Goal: Submit feedback/report problem

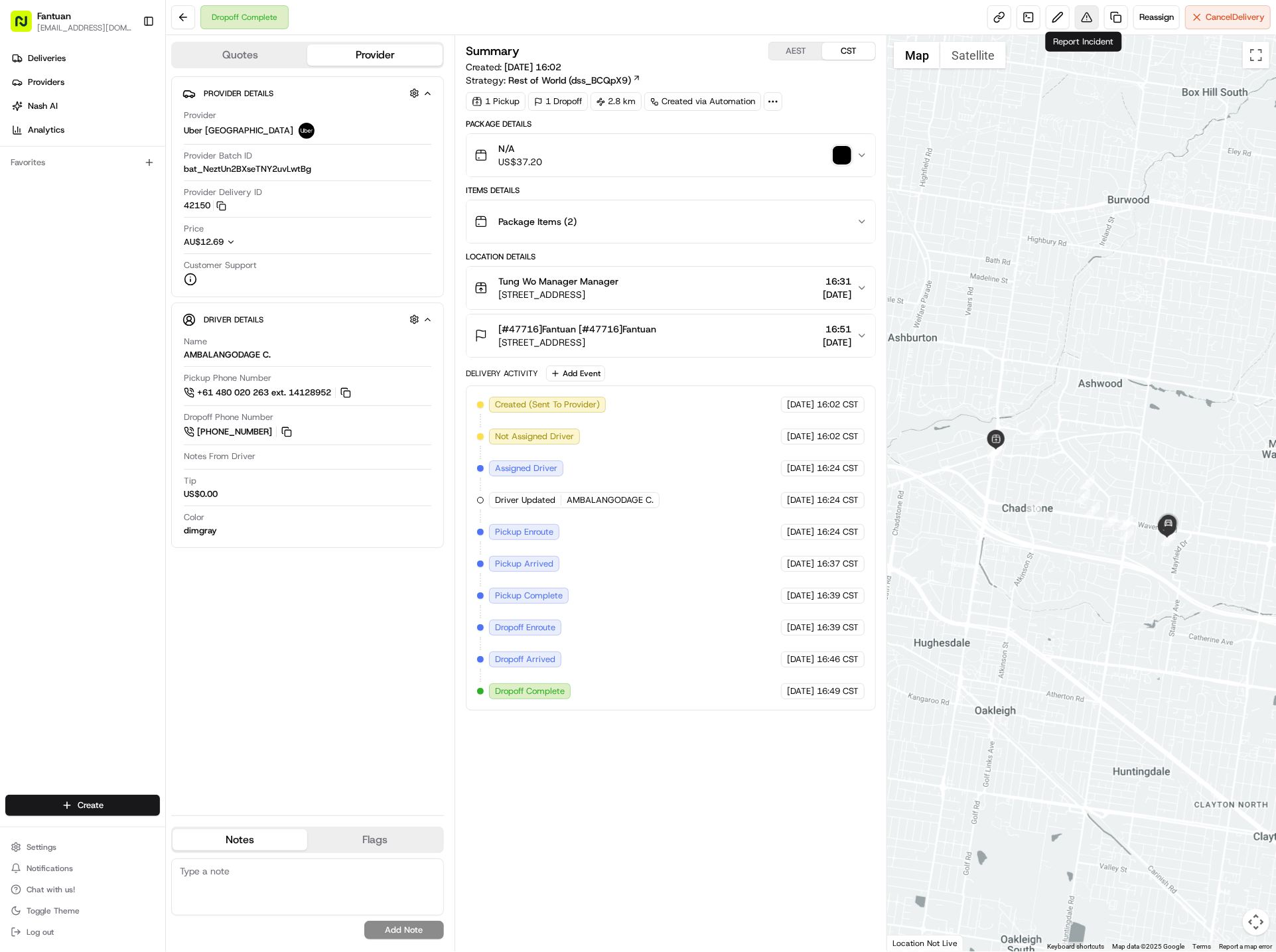
click at [1085, 12] on button at bounding box center [1087, 17] width 24 height 24
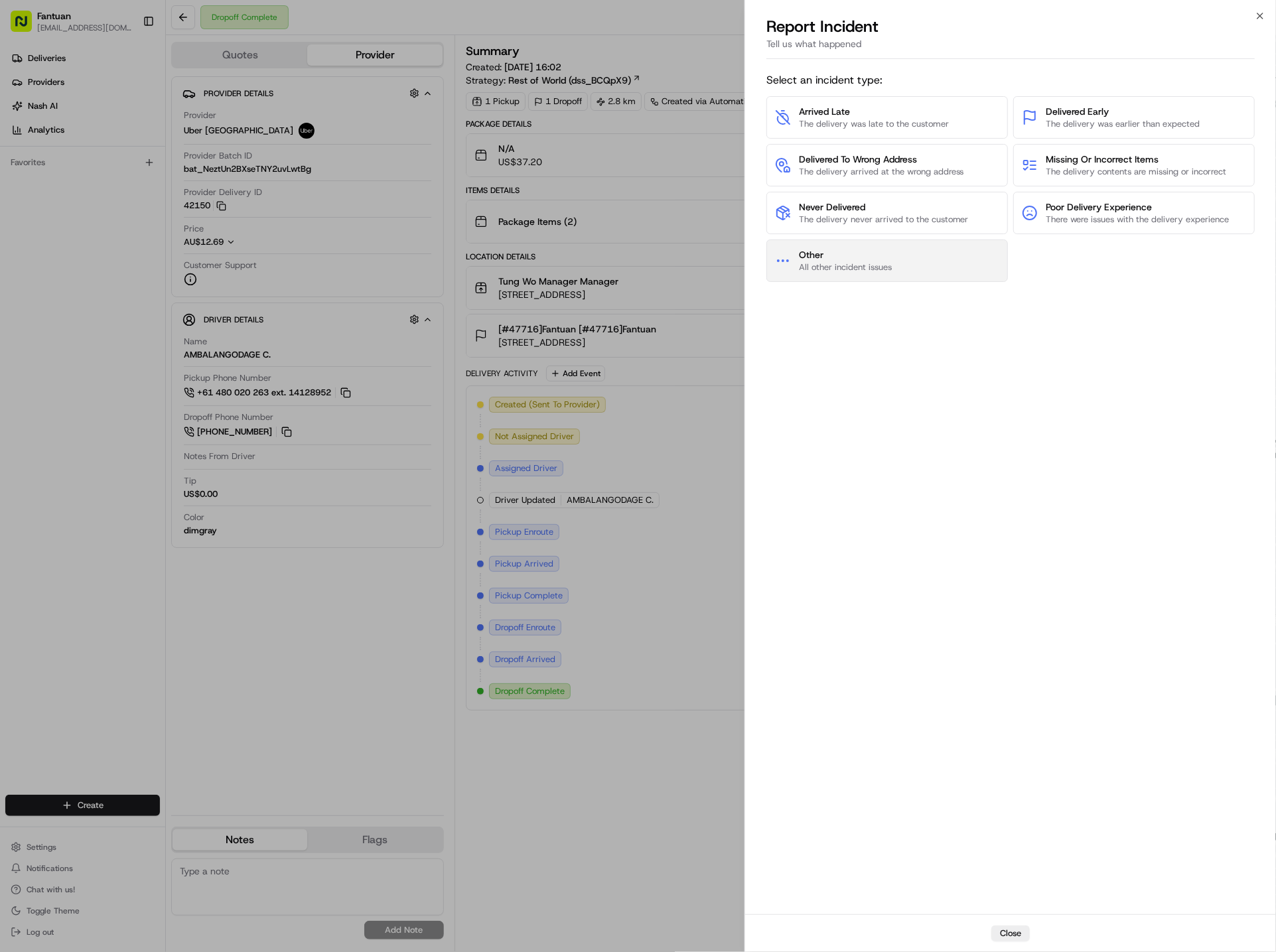
click at [884, 261] on span "Other" at bounding box center [845, 255] width 93 height 13
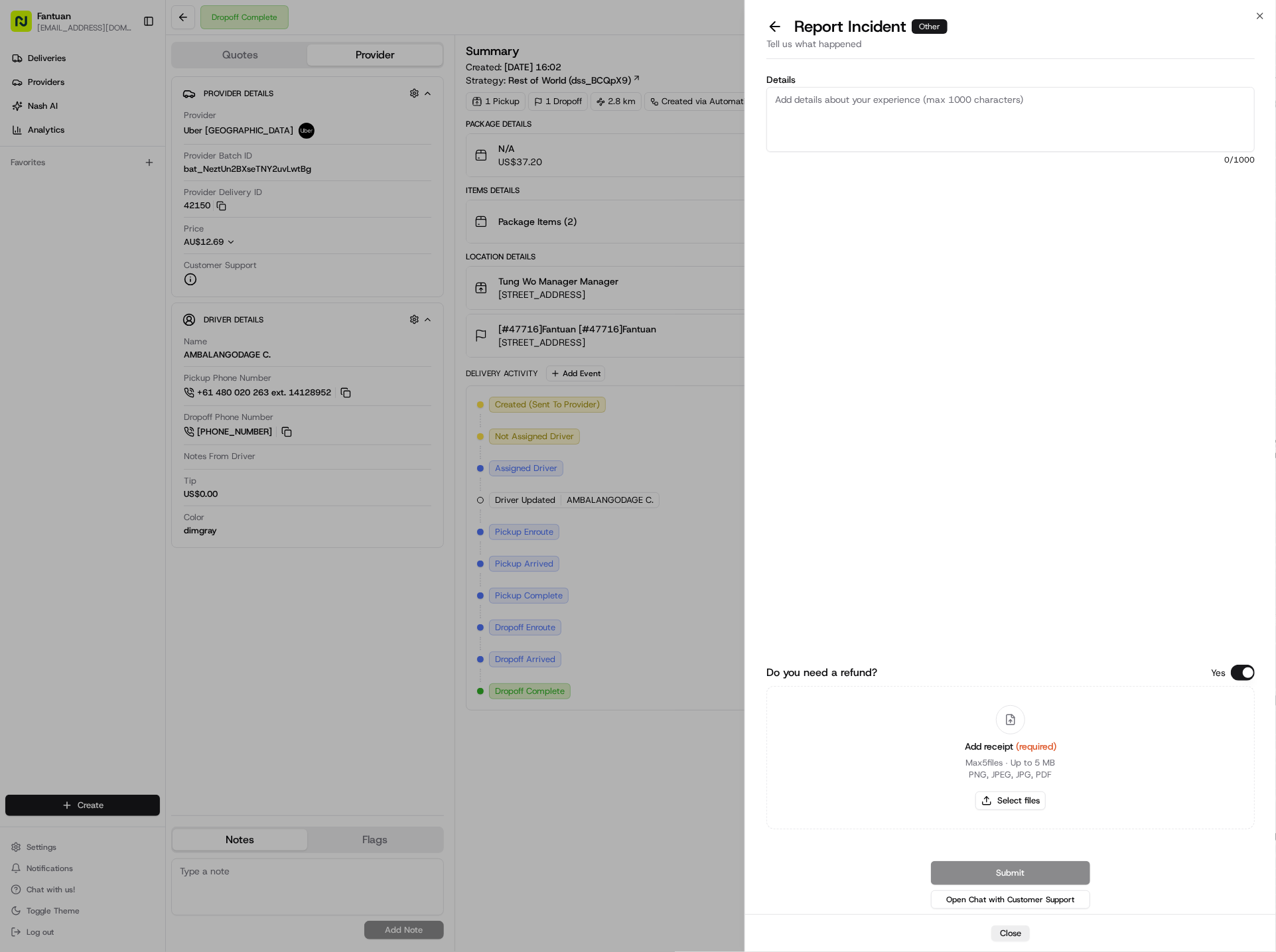
drag, startPoint x: 852, startPoint y: 506, endPoint x: 861, endPoint y: 499, distance: 11.4
click at [856, 502] on div "Do you need a refund? Yes Add receipt (required) Max 5 files ∙ Up to 5 MB PNG, …" at bounding box center [1010, 667] width 488 height 489
click at [1261, 16] on icon "button" at bounding box center [1260, 16] width 5 height 5
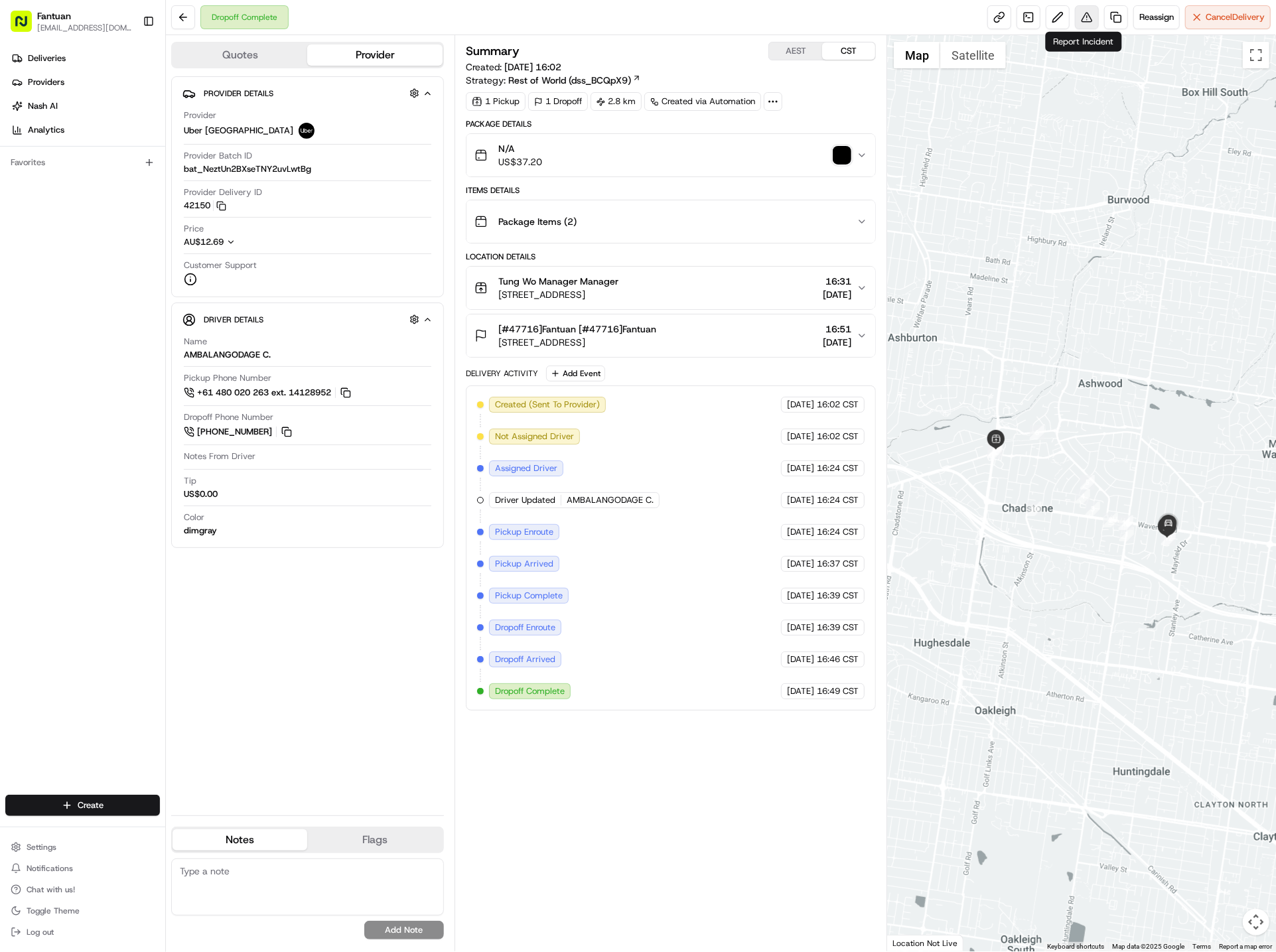
click at [1084, 16] on button at bounding box center [1087, 17] width 24 height 24
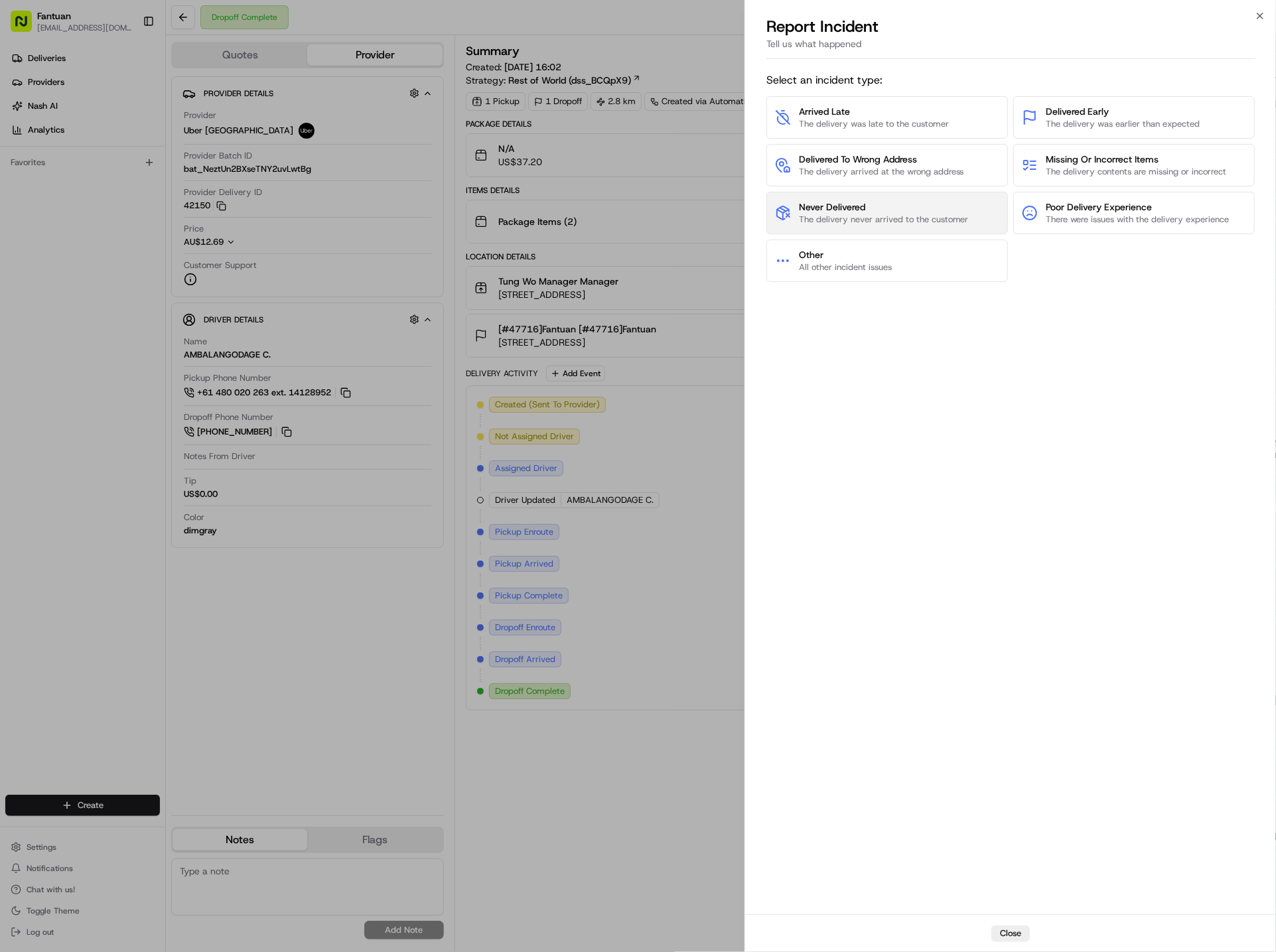
click at [841, 209] on span "Never Delivered" at bounding box center [884, 206] width 170 height 13
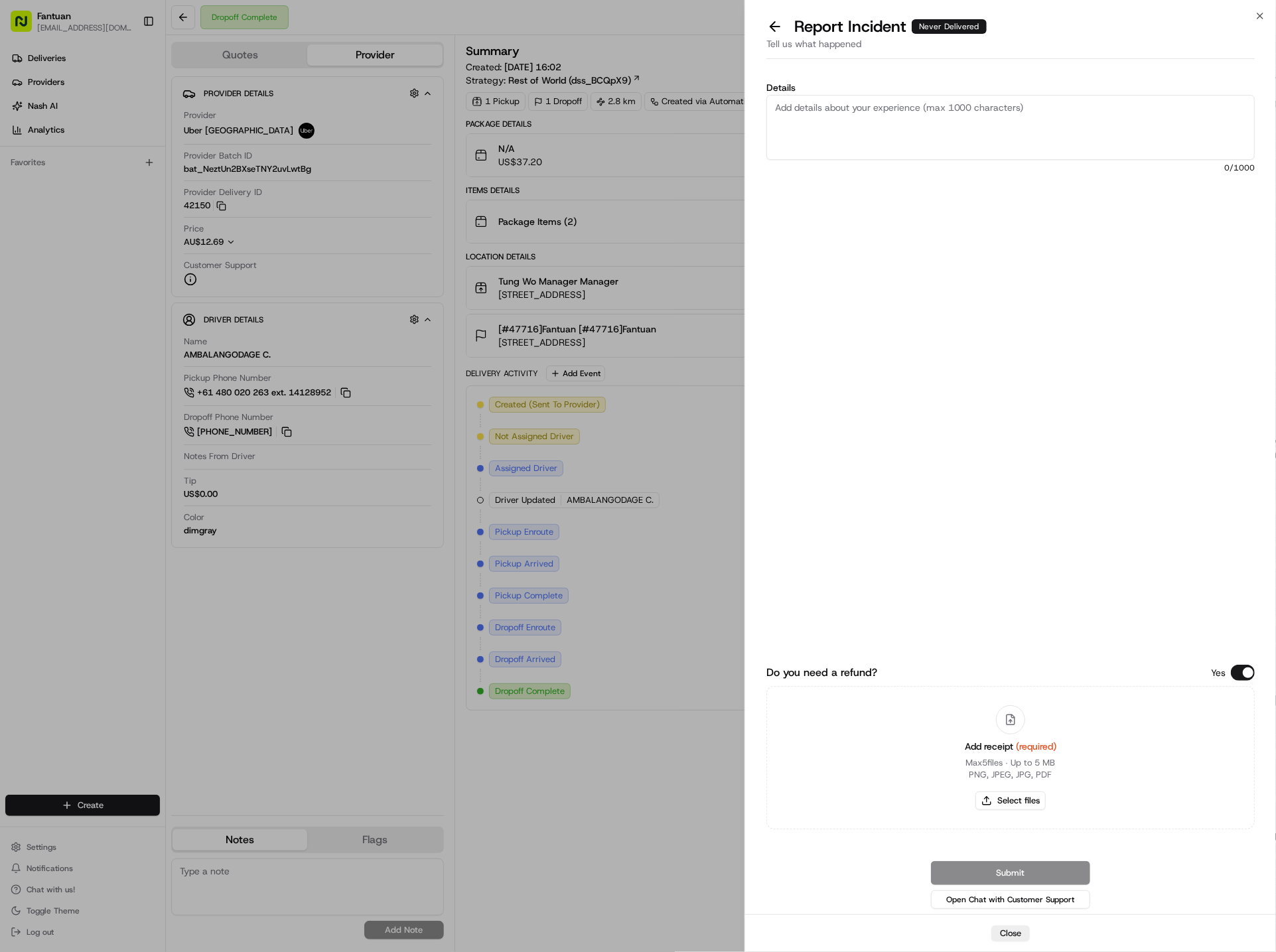
click at [986, 154] on textarea "Details" at bounding box center [1010, 128] width 488 height 65
click at [989, 142] on textarea "Details" at bounding box center [1010, 128] width 488 height 65
paste textarea "Three-party delivery has not been received."
type textarea "Three-party delivery has not been received."
click at [1013, 798] on button "Select files" at bounding box center [1011, 801] width 70 height 19
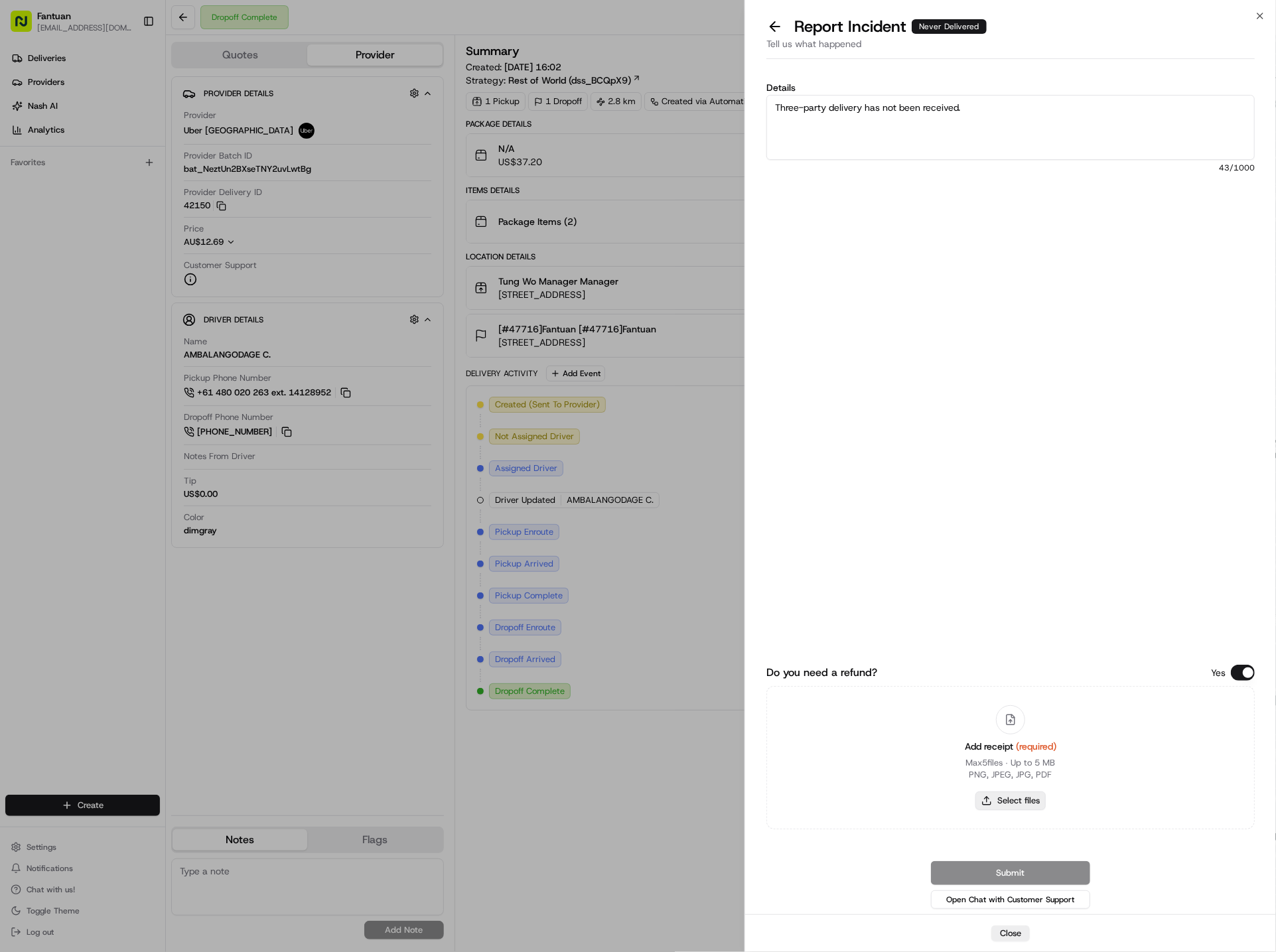
type input "C:\fakepath\AU4562856307.pdf"
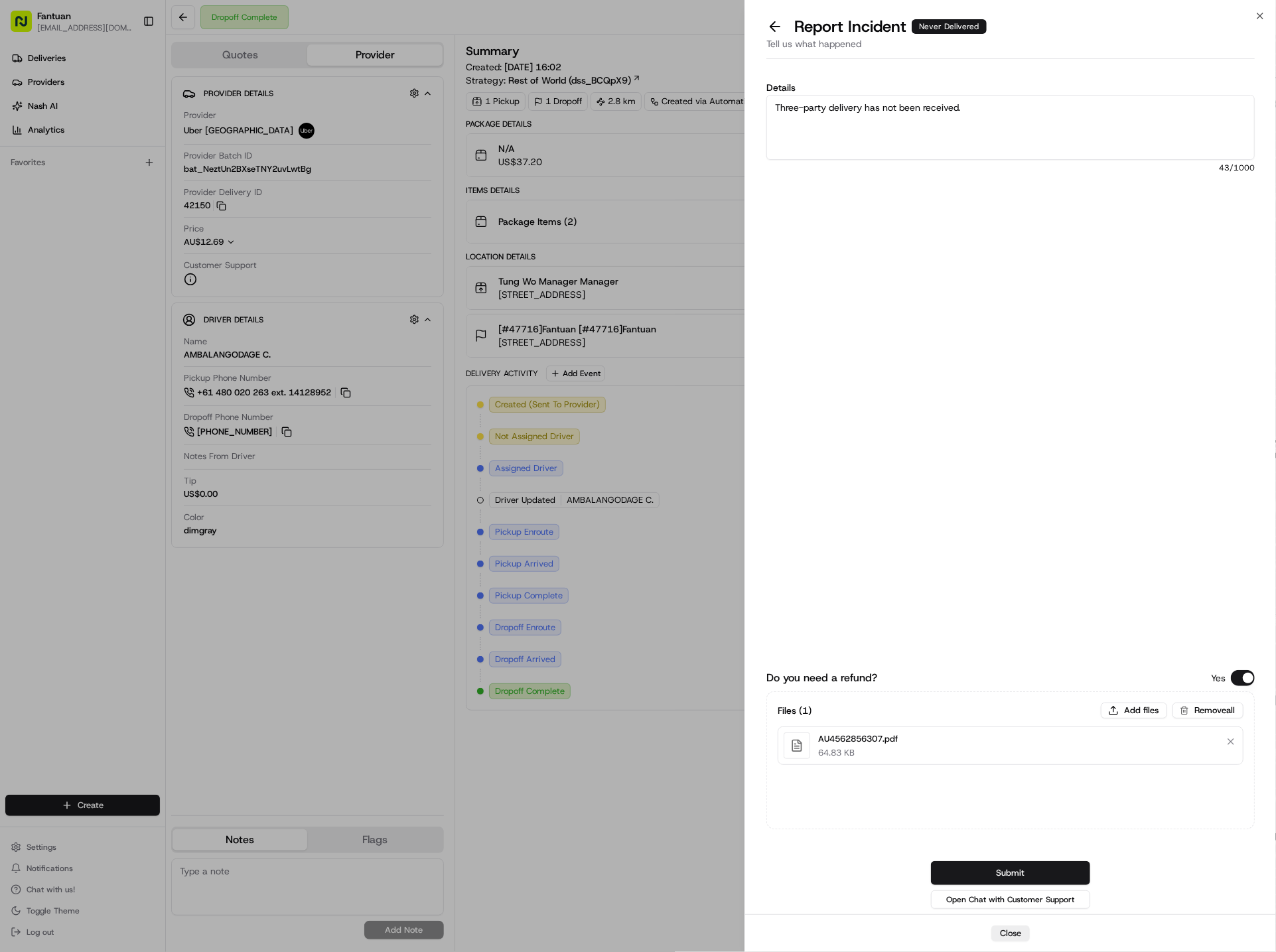
click at [1018, 870] on button "Submit" at bounding box center [1011, 873] width 160 height 24
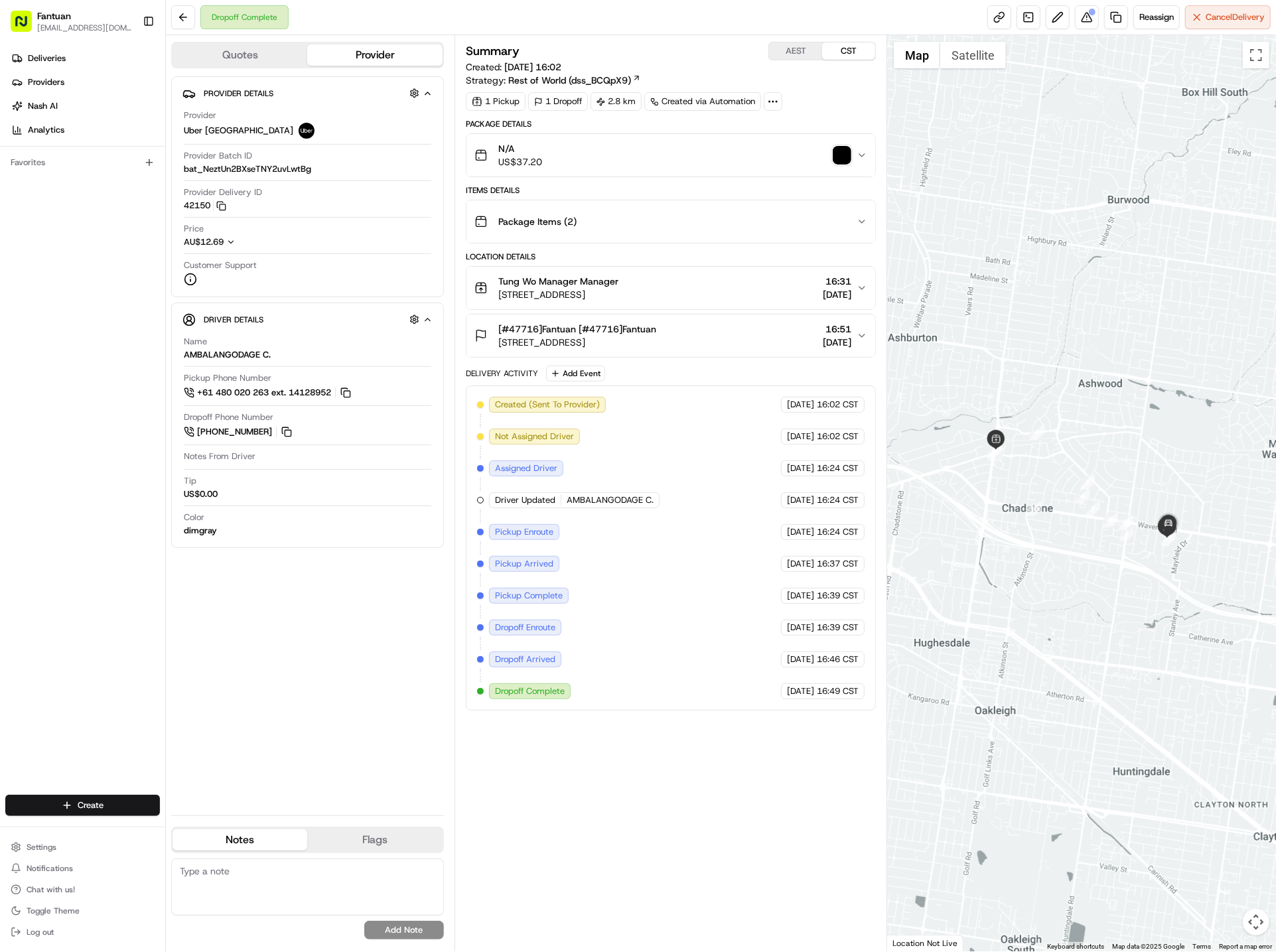
click at [855, 84] on div "Summary AEST CST Created: [DATE] 16:02 Strategy: Rest of World (dss_BCQpX9)" at bounding box center [670, 65] width 410 height 45
